Goal: Information Seeking & Learning: Learn about a topic

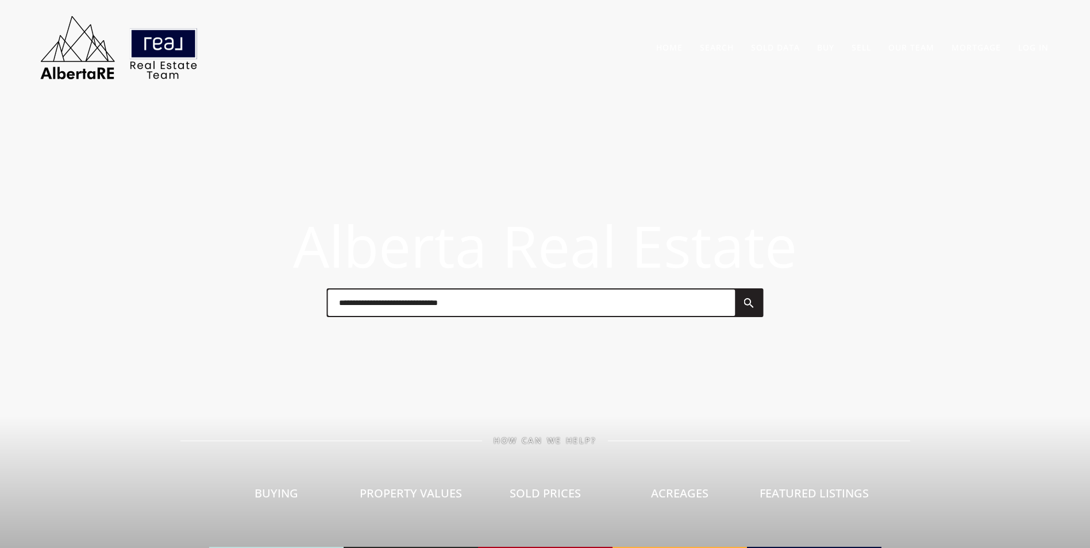
click at [387, 311] on input "text" at bounding box center [530, 302] width 407 height 26
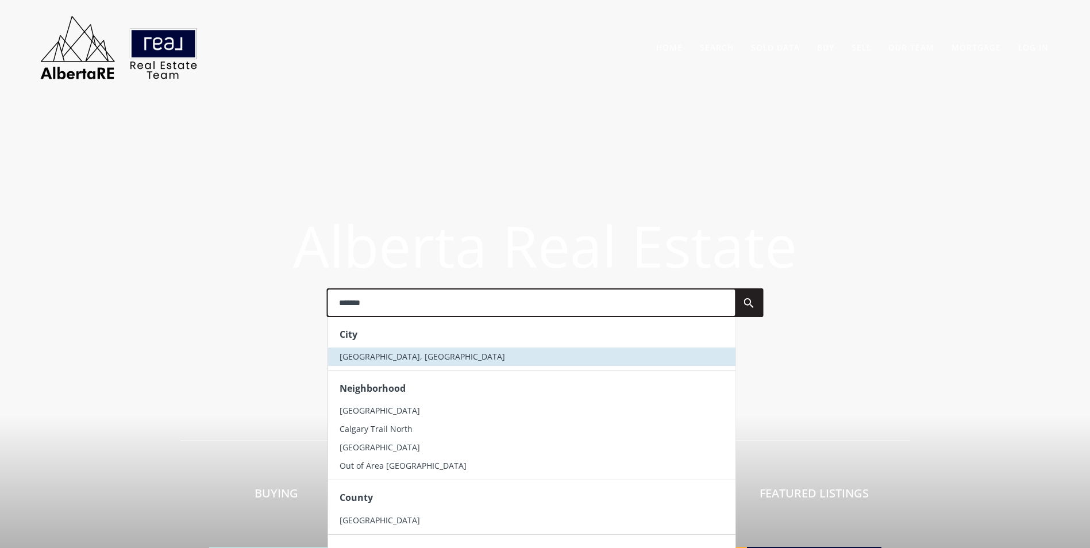
type input "*******"
click at [422, 357] on li "[GEOGRAPHIC_DATA], [GEOGRAPHIC_DATA]" at bounding box center [530, 356] width 407 height 18
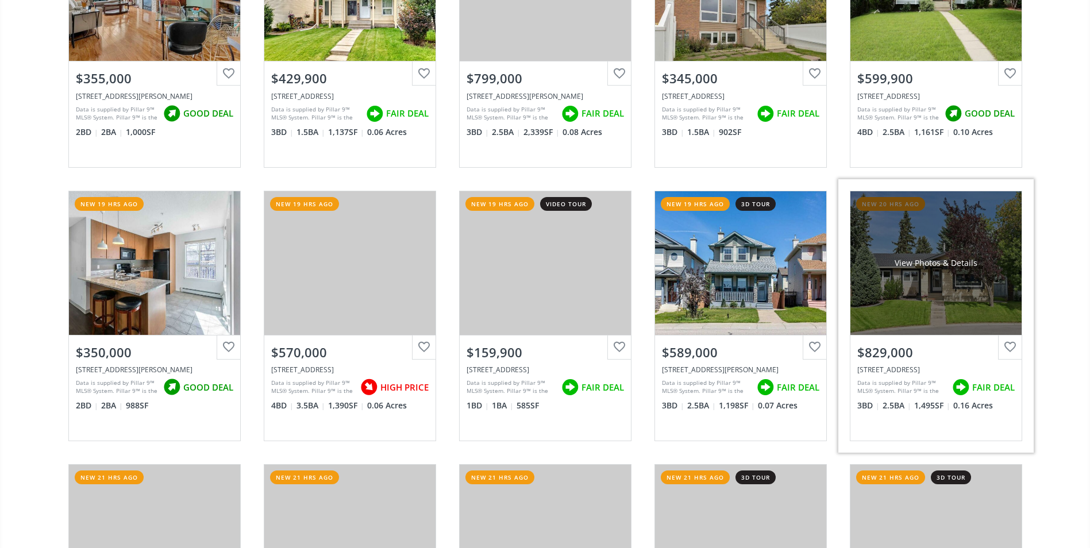
scroll to position [1321, 0]
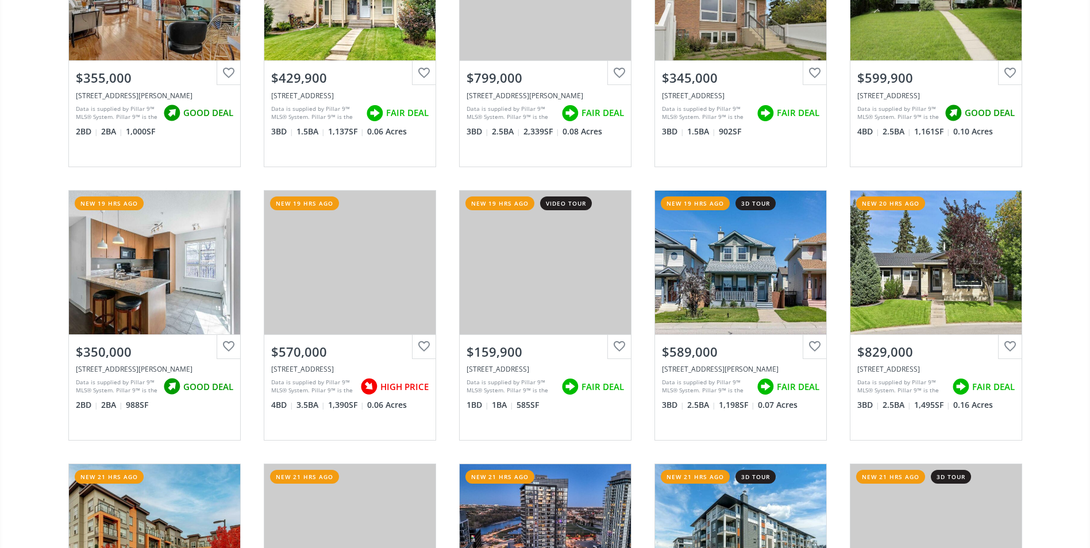
drag, startPoint x: 1089, startPoint y: 264, endPoint x: 1090, endPoint y: 275, distance: 10.9
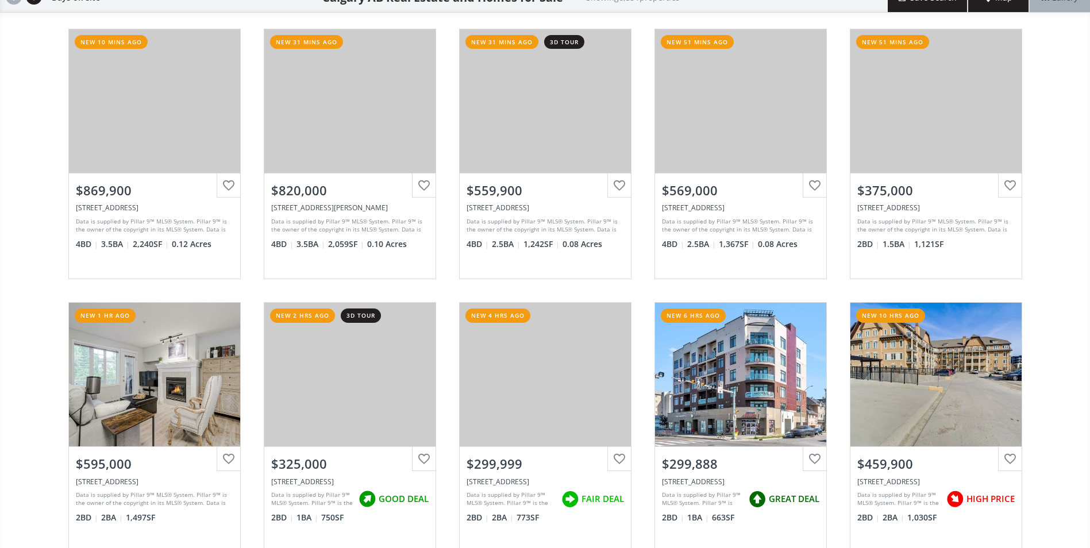
scroll to position [0, 0]
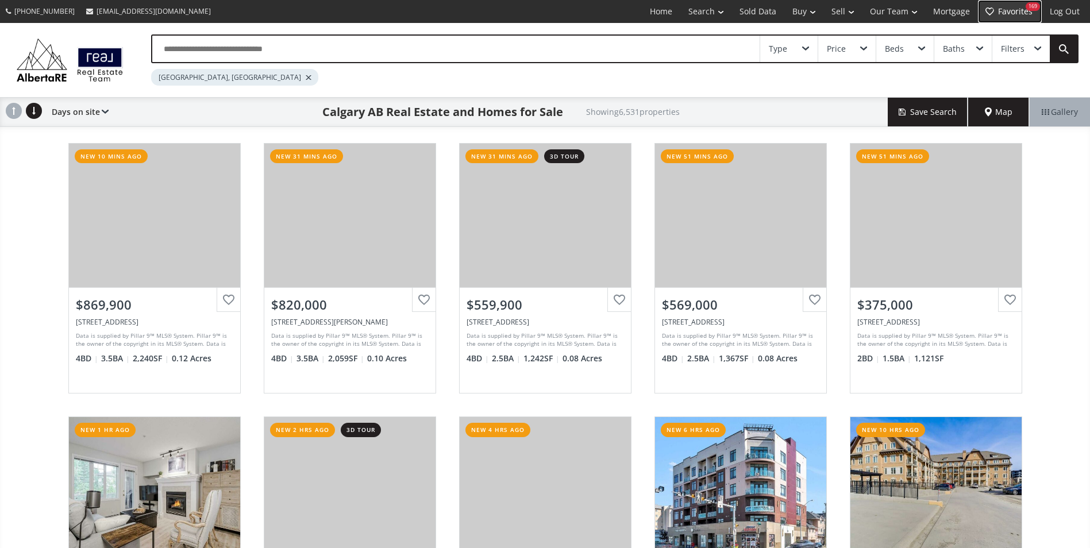
click at [1021, 8] on link "Favorites 169" at bounding box center [1010, 11] width 64 height 23
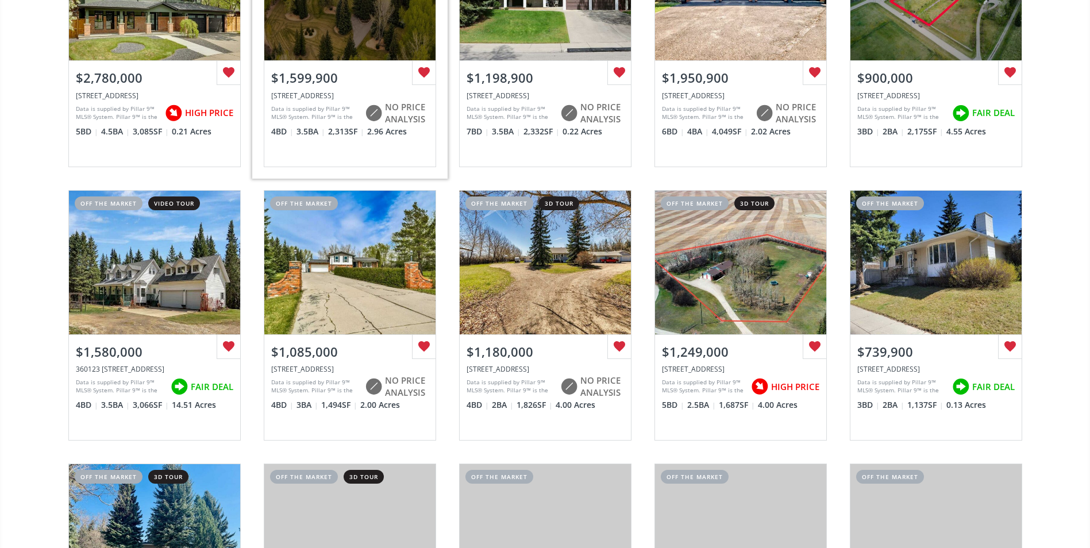
scroll to position [1034, 0]
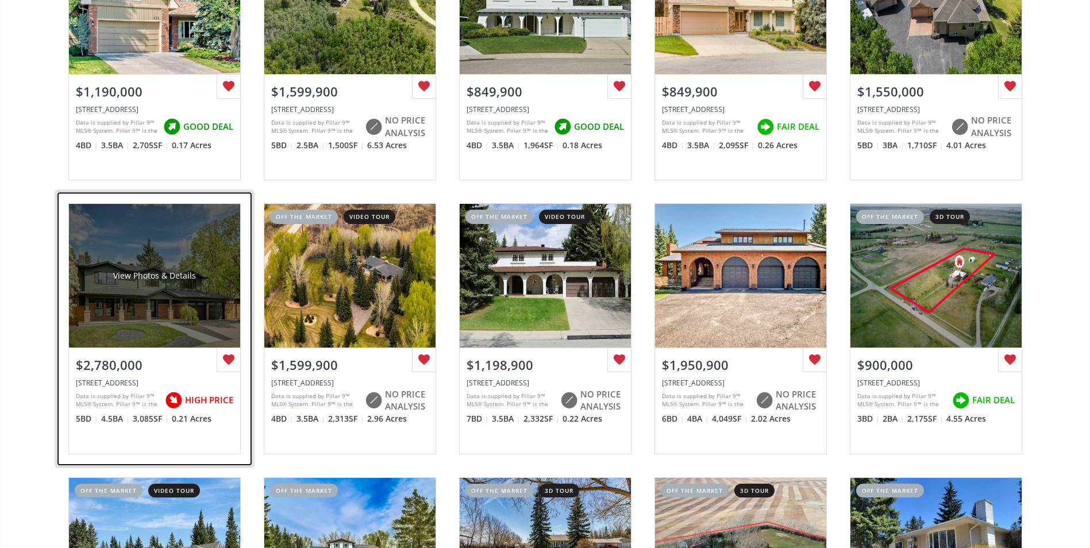
click at [122, 258] on div "View Photos & Details" at bounding box center [154, 276] width 171 height 144
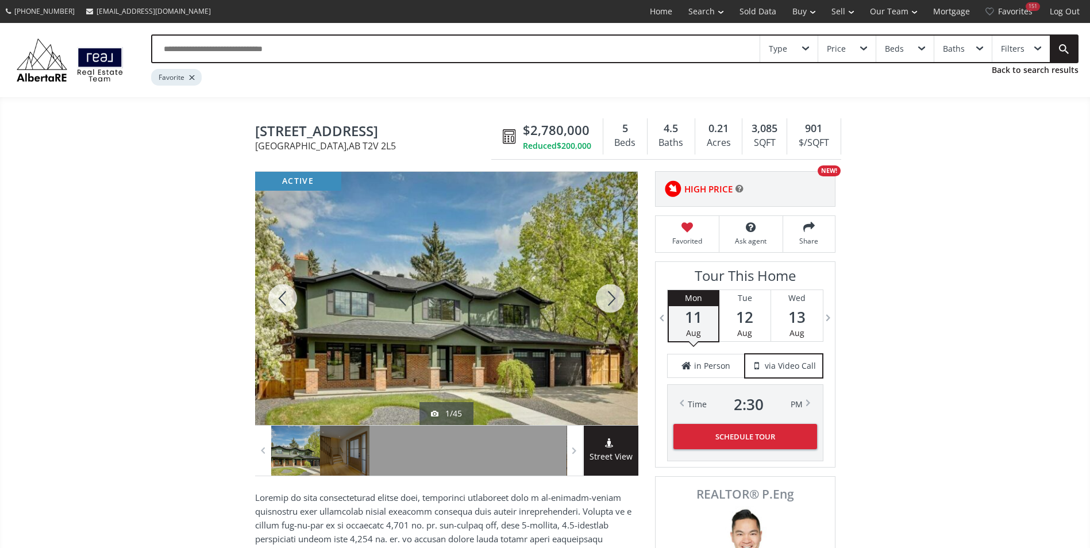
click at [601, 296] on div at bounding box center [609, 298] width 55 height 253
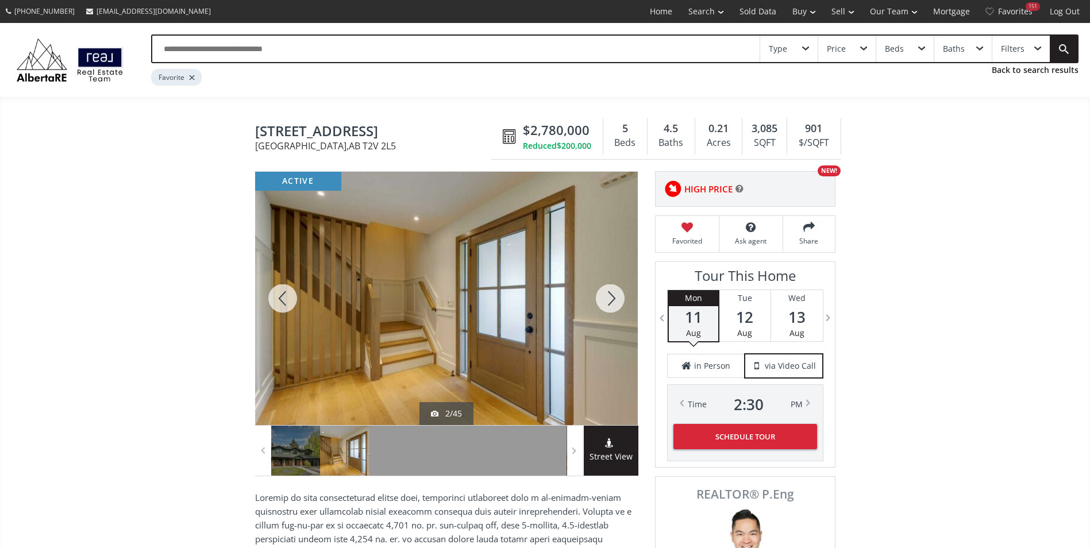
click at [603, 296] on div at bounding box center [609, 298] width 55 height 253
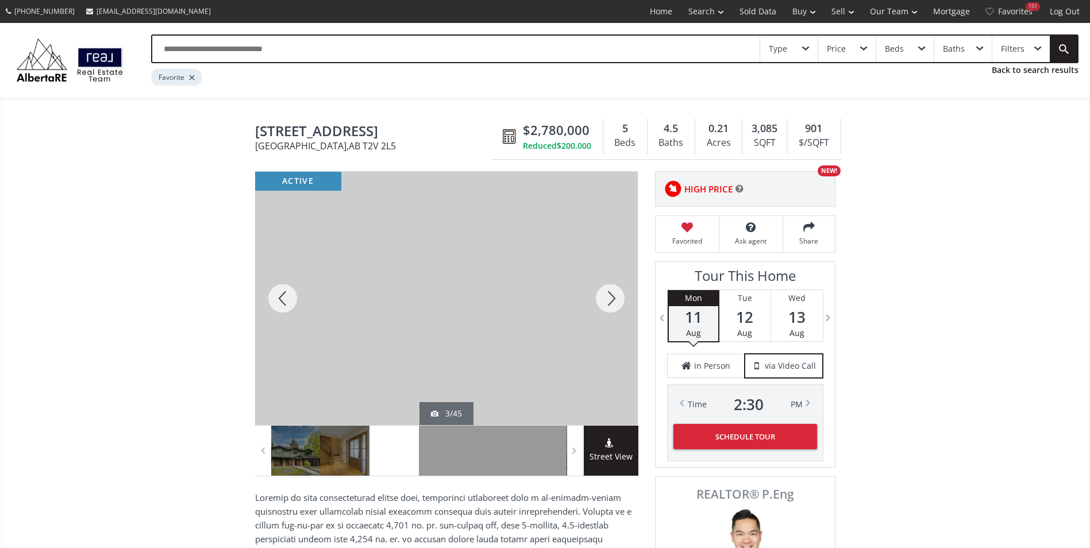
click at [603, 296] on div at bounding box center [609, 298] width 55 height 253
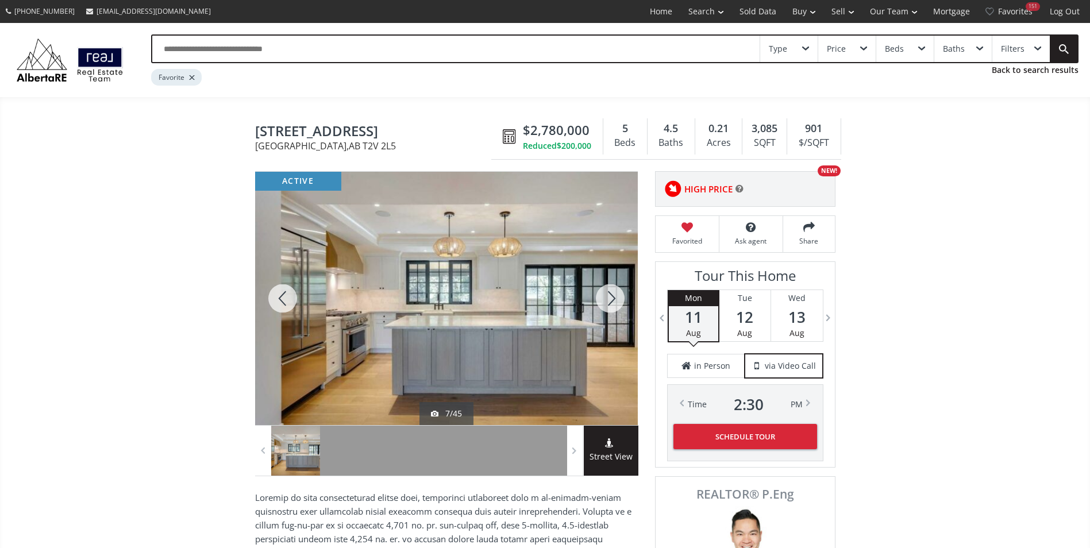
click at [603, 296] on div at bounding box center [609, 298] width 55 height 253
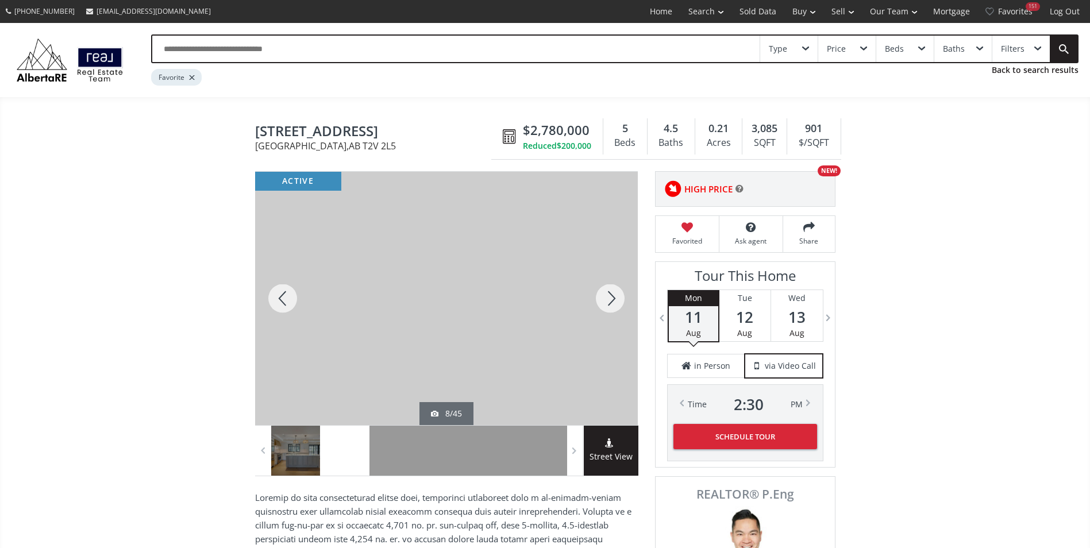
click at [603, 296] on div at bounding box center [609, 298] width 55 height 253
click at [302, 292] on div at bounding box center [282, 298] width 55 height 253
click at [302, 297] on div at bounding box center [282, 298] width 55 height 253
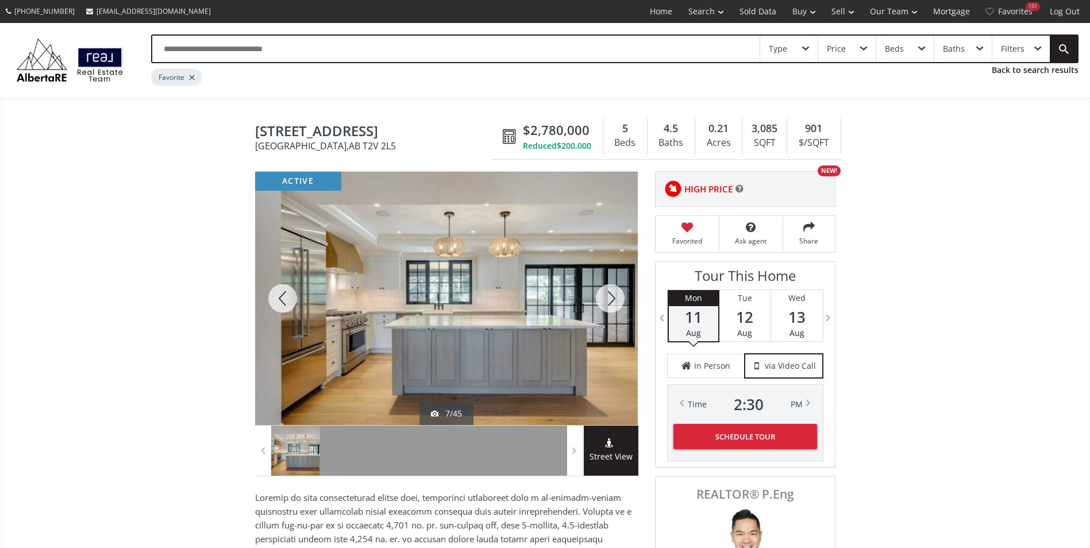
click at [303, 297] on div at bounding box center [282, 298] width 55 height 253
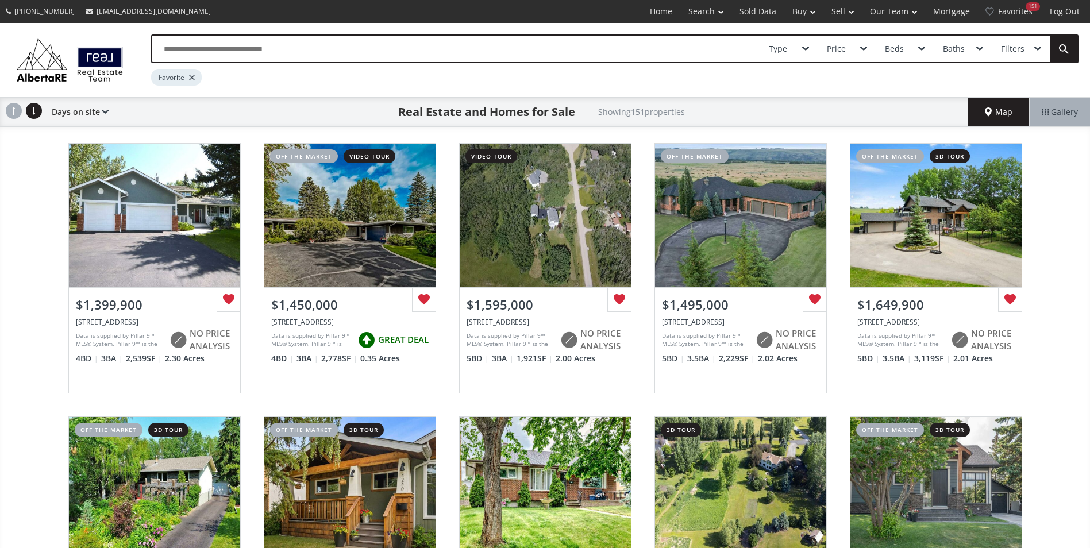
click at [352, 42] on input "text" at bounding box center [455, 49] width 607 height 26
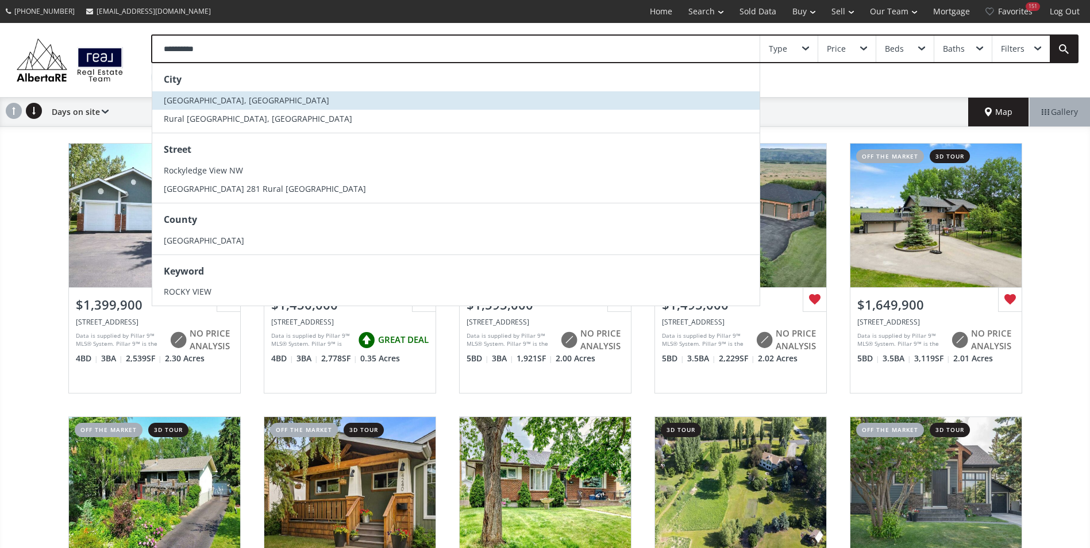
type input "**********"
click at [329, 94] on li "Rocky View County, AB" at bounding box center [455, 100] width 607 height 18
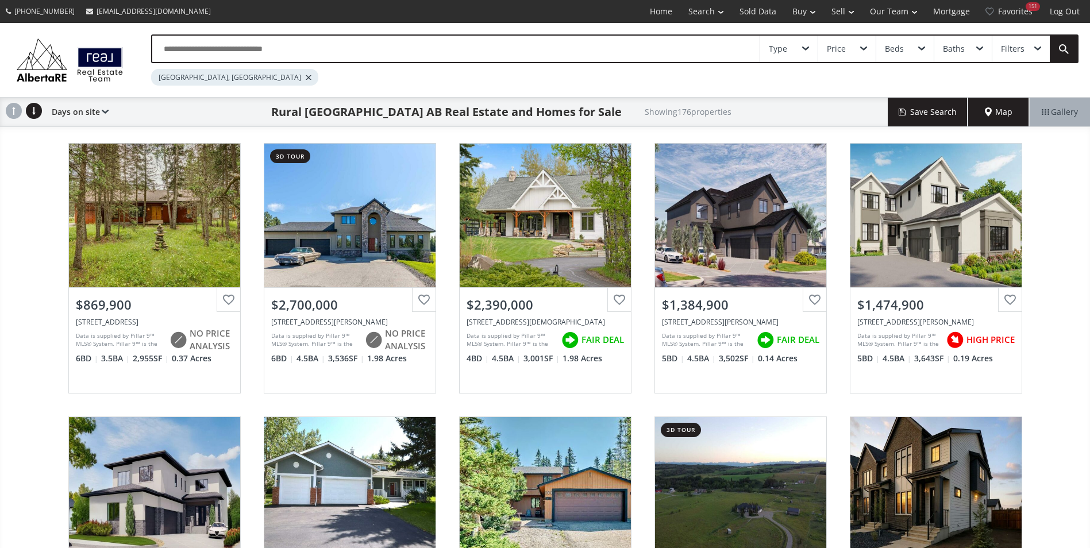
click at [208, 36] on input "text" at bounding box center [455, 49] width 607 height 26
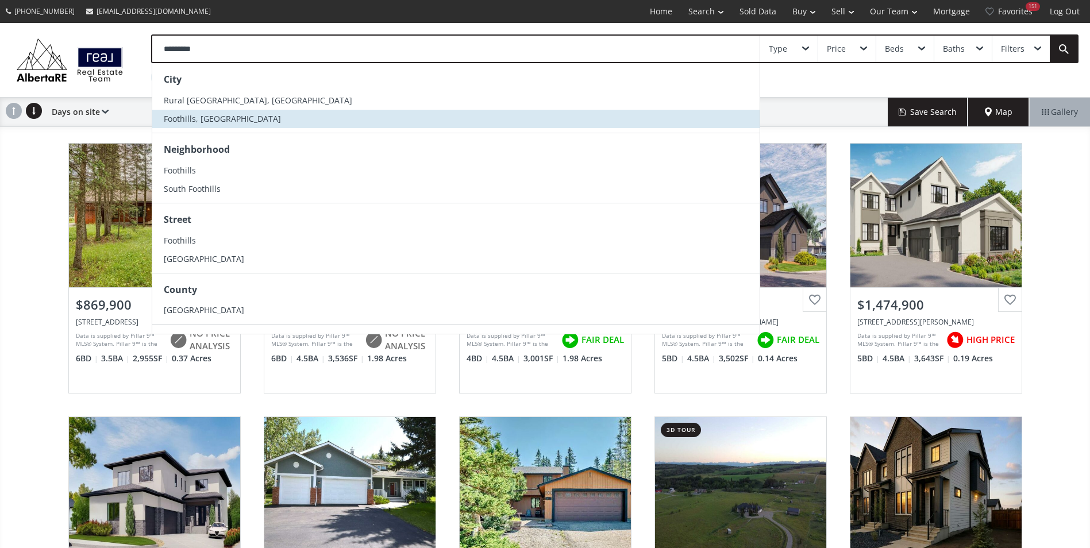
type input "*********"
click at [237, 113] on li "Foothills, AB" at bounding box center [455, 119] width 607 height 18
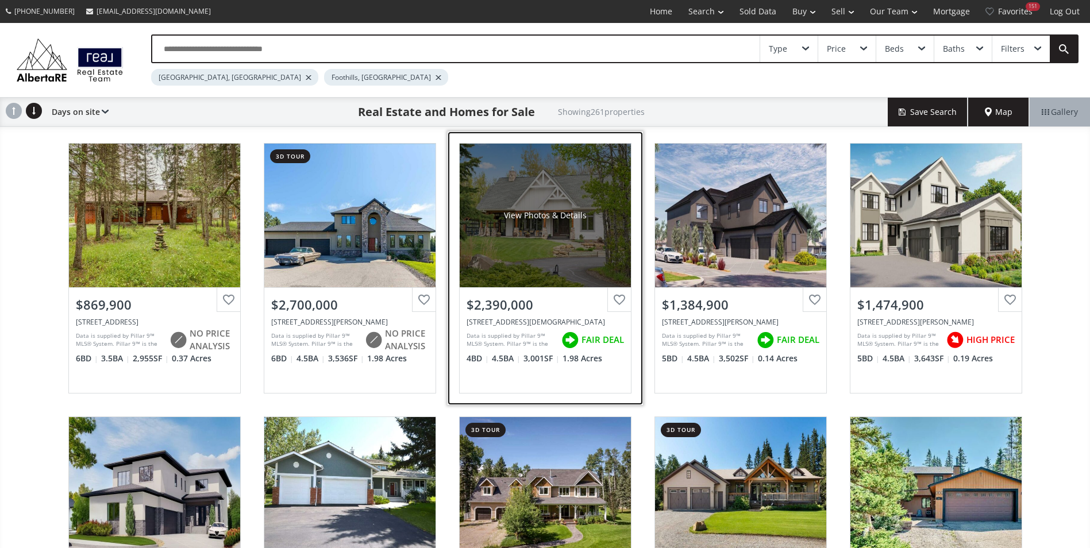
click at [540, 210] on div "View Photos & Details" at bounding box center [545, 215] width 83 height 11
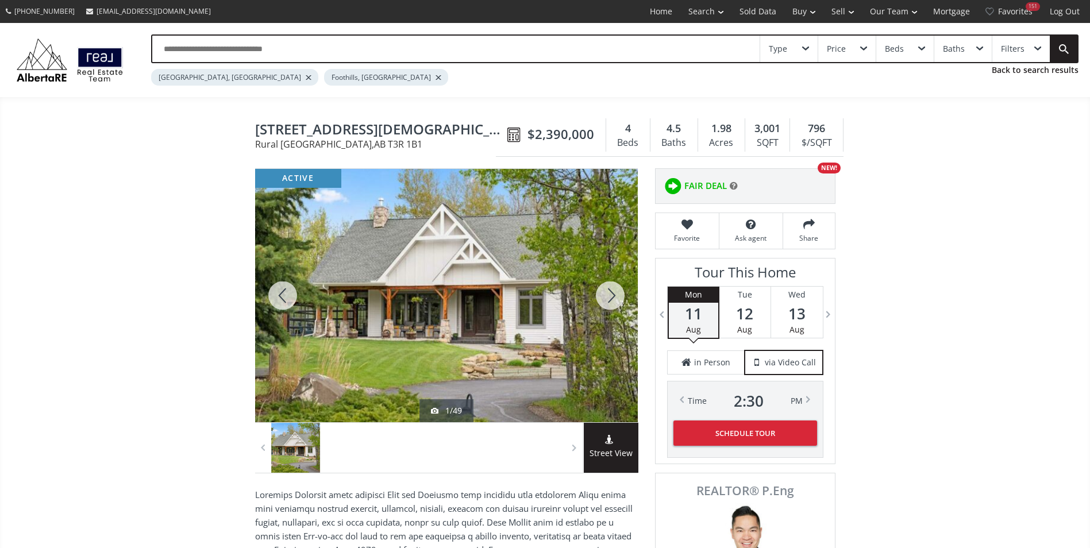
click at [621, 307] on div at bounding box center [609, 295] width 55 height 253
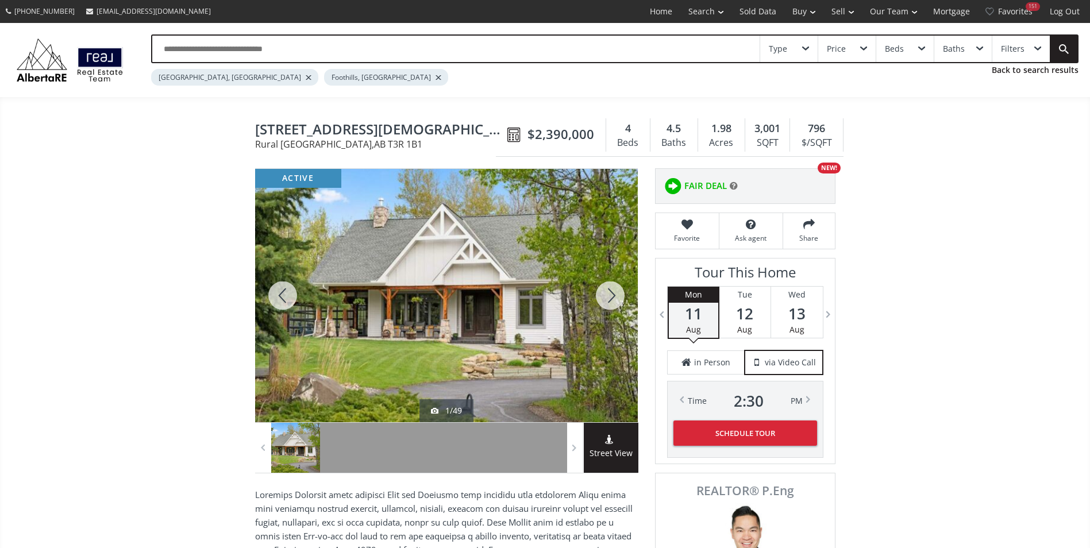
click at [621, 307] on div at bounding box center [609, 295] width 55 height 253
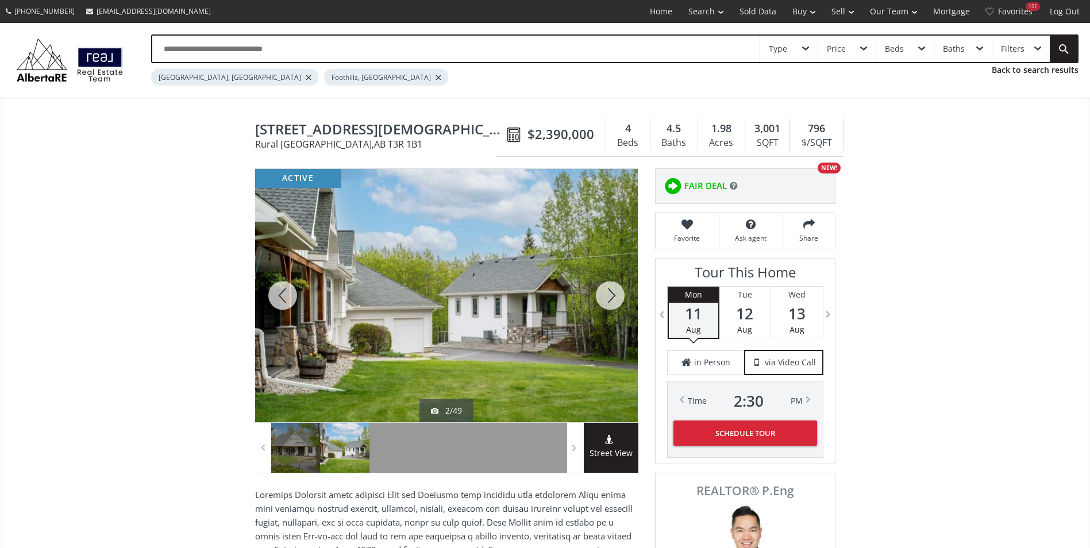
click at [620, 304] on div at bounding box center [609, 295] width 55 height 253
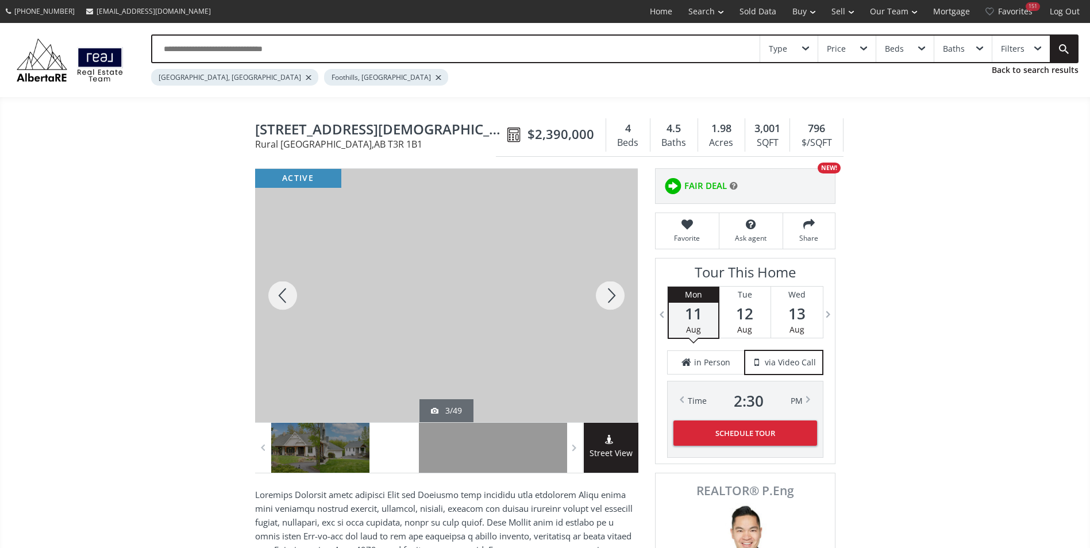
click at [620, 304] on div at bounding box center [609, 295] width 55 height 253
click at [619, 304] on div at bounding box center [609, 295] width 55 height 253
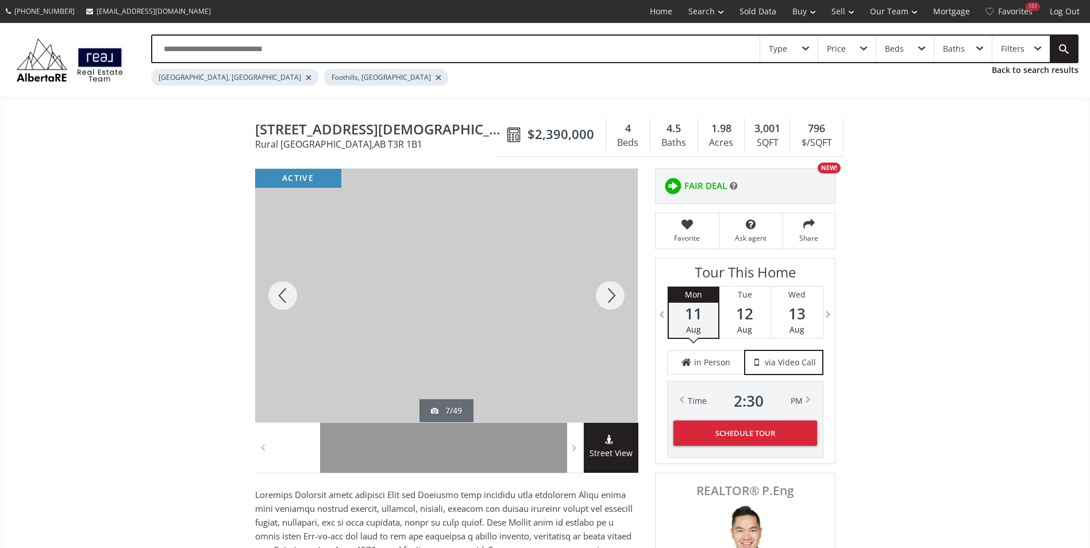
click at [619, 304] on div at bounding box center [609, 295] width 55 height 253
click at [622, 303] on div at bounding box center [609, 295] width 55 height 253
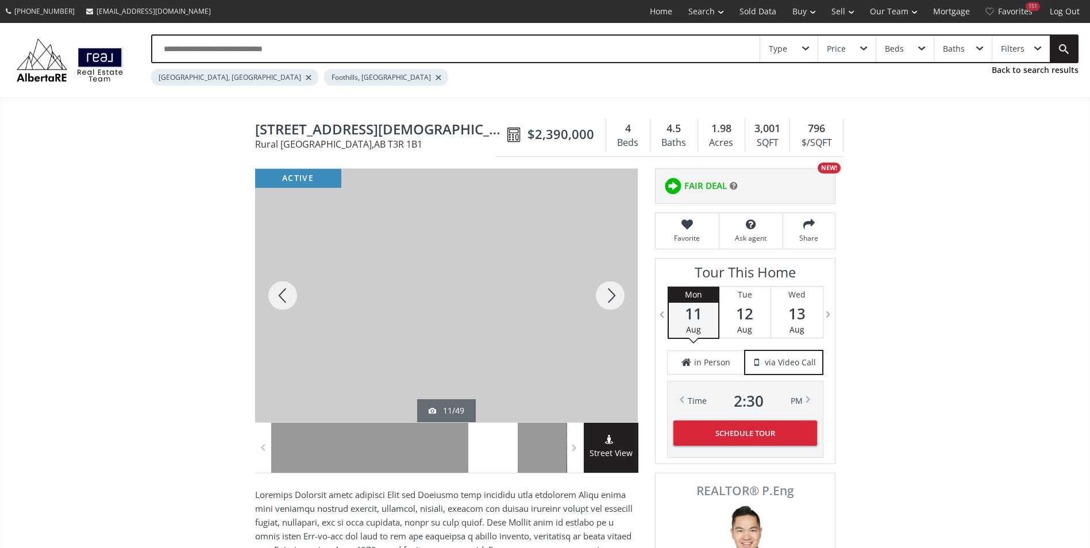
click at [622, 303] on div at bounding box center [609, 295] width 55 height 253
